Goal: Find specific page/section: Find specific page/section

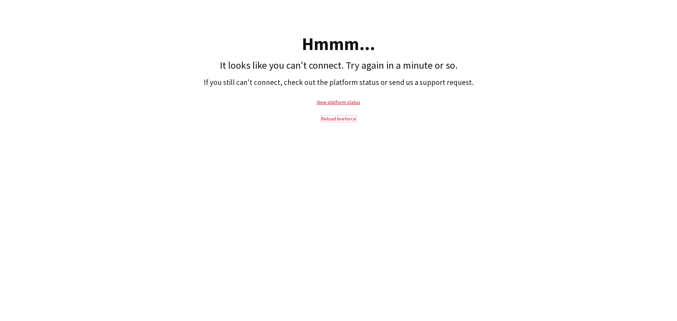
click at [337, 117] on link "Reload liveforce" at bounding box center [338, 119] width 35 height 6
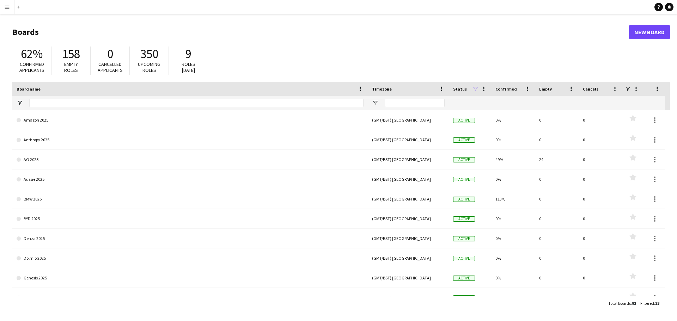
click at [5, 7] on app-icon "Menu" at bounding box center [7, 7] width 6 height 6
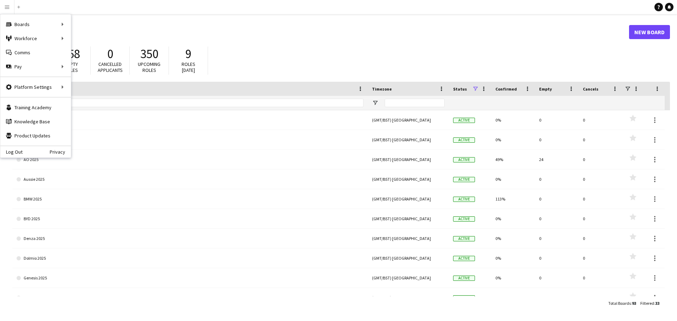
click at [315, 56] on div "62% Confirmed applicants 158 Empty roles 0 Cancelled applicants 350 Upcoming ro…" at bounding box center [341, 62] width 658 height 39
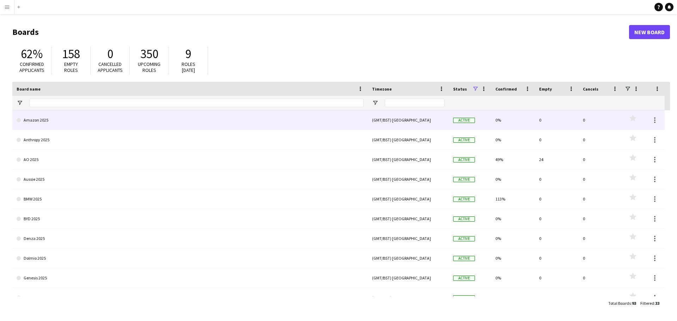
click at [229, 110] on link "Amazon 2025" at bounding box center [190, 120] width 347 height 20
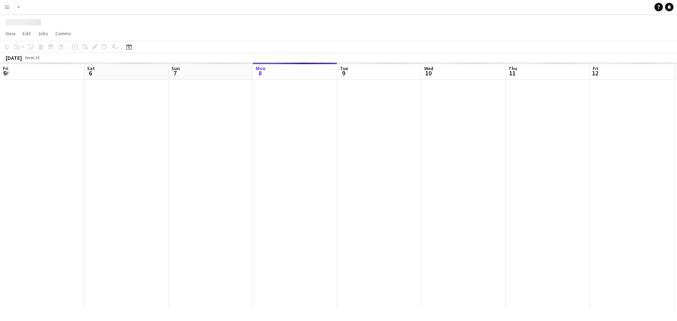
scroll to position [0, 169]
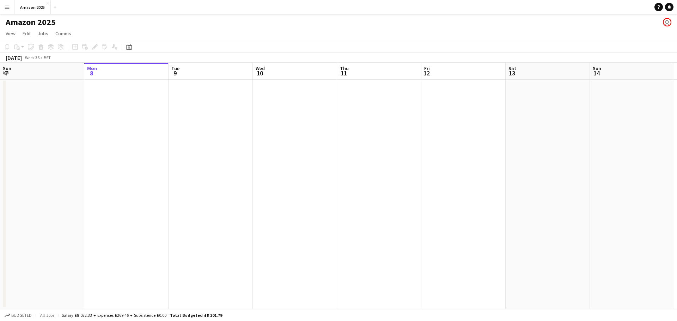
click at [8, 4] on app-icon "Menu" at bounding box center [7, 7] width 6 height 6
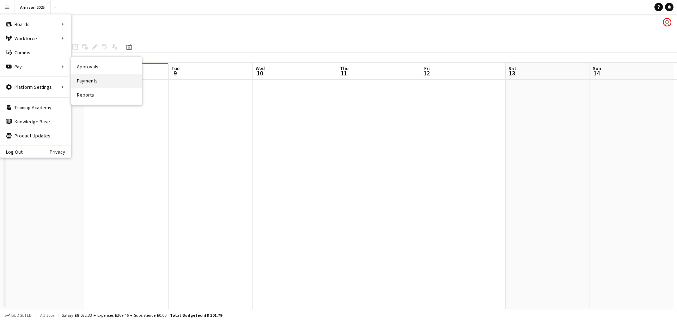
click at [89, 81] on link "Payments" at bounding box center [106, 81] width 71 height 14
